Goal: Navigation & Orientation: Find specific page/section

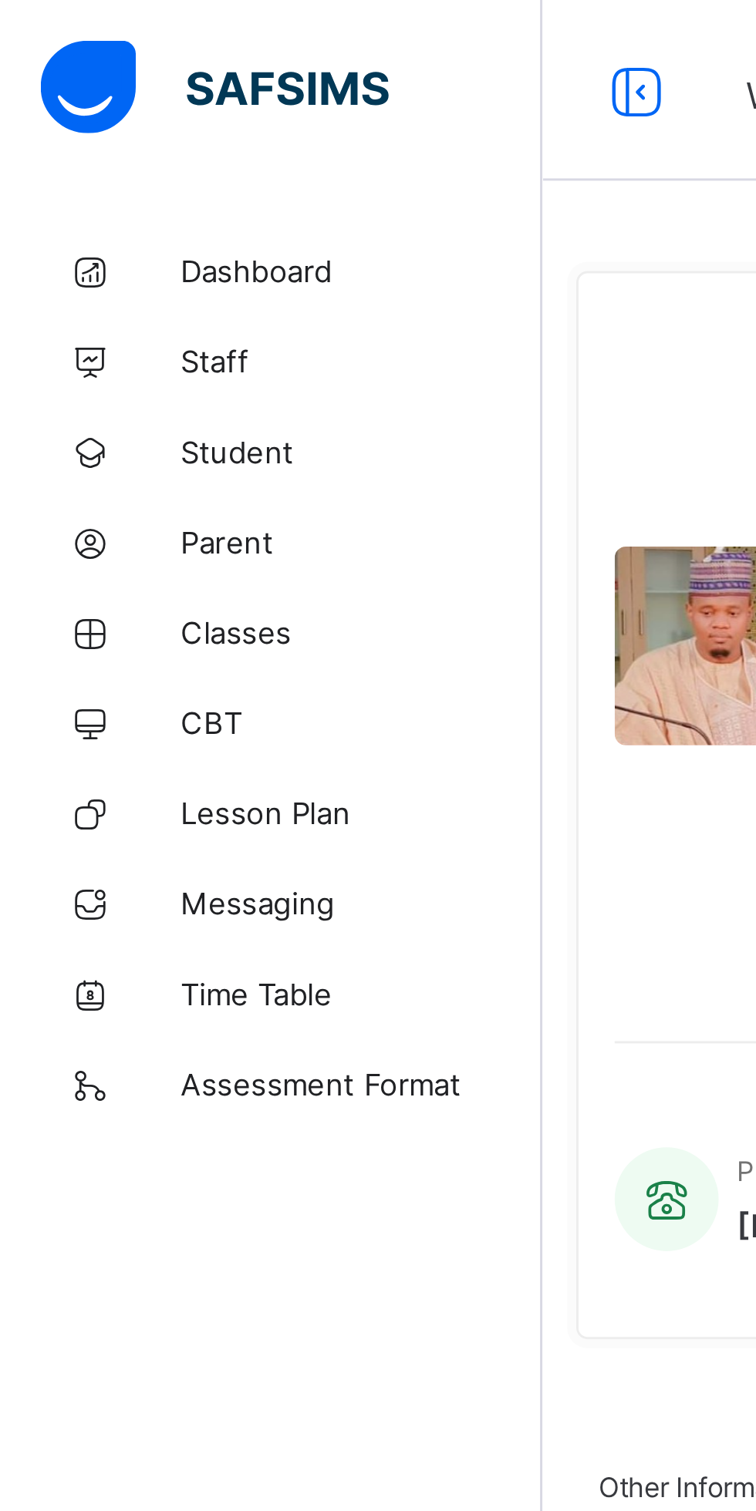
click at [99, 96] on span "Dashboard" at bounding box center [123, 92] width 123 height 12
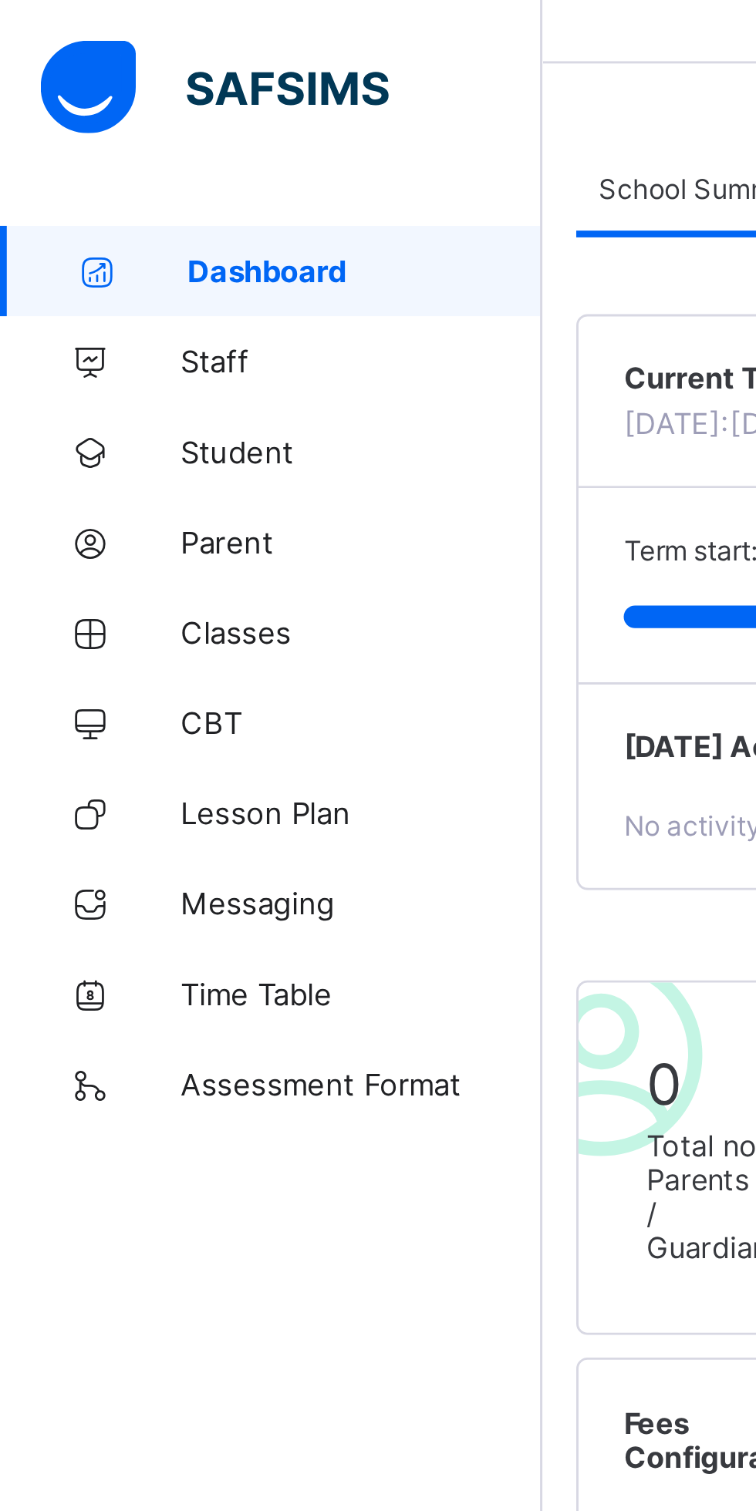
scroll to position [37, 0]
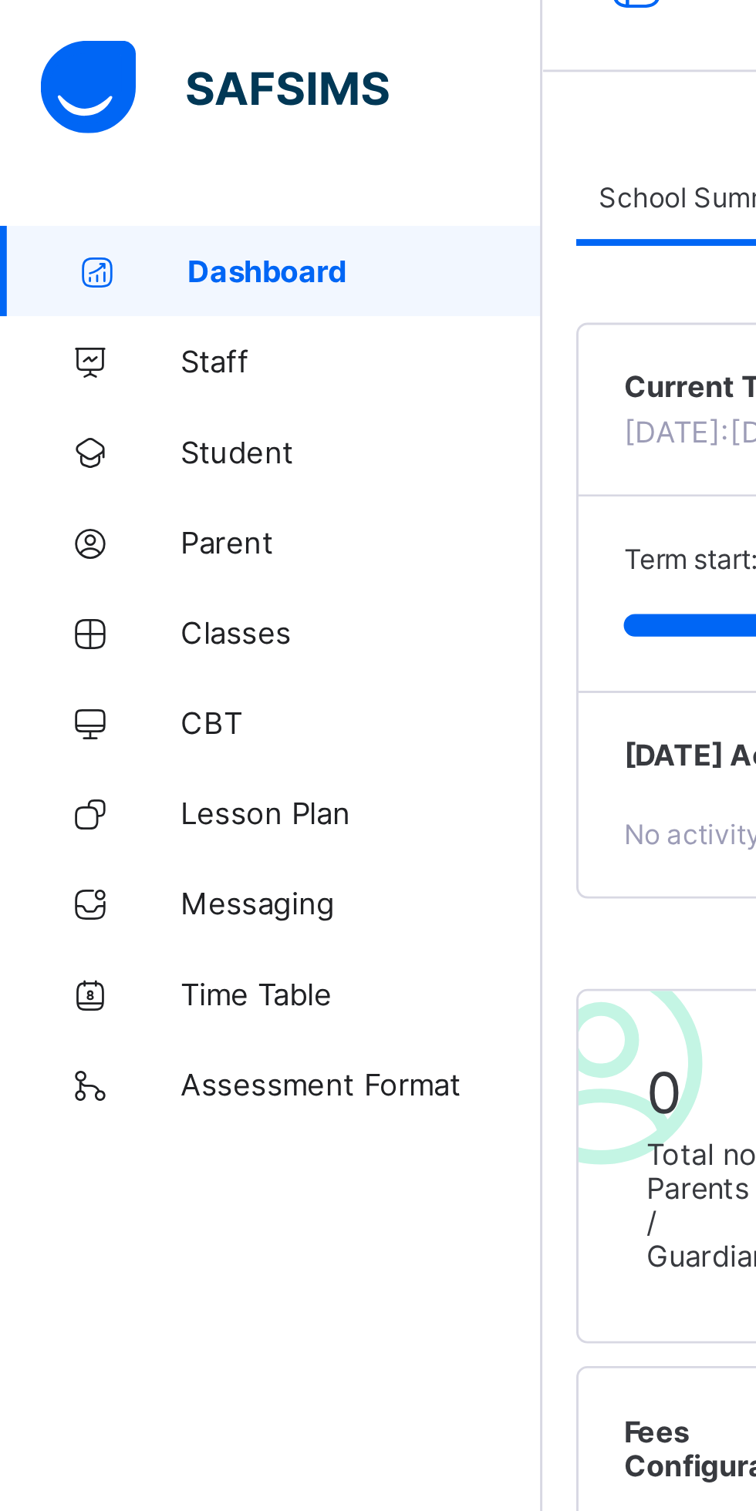
click at [100, 160] on span "Student" at bounding box center [123, 154] width 123 height 12
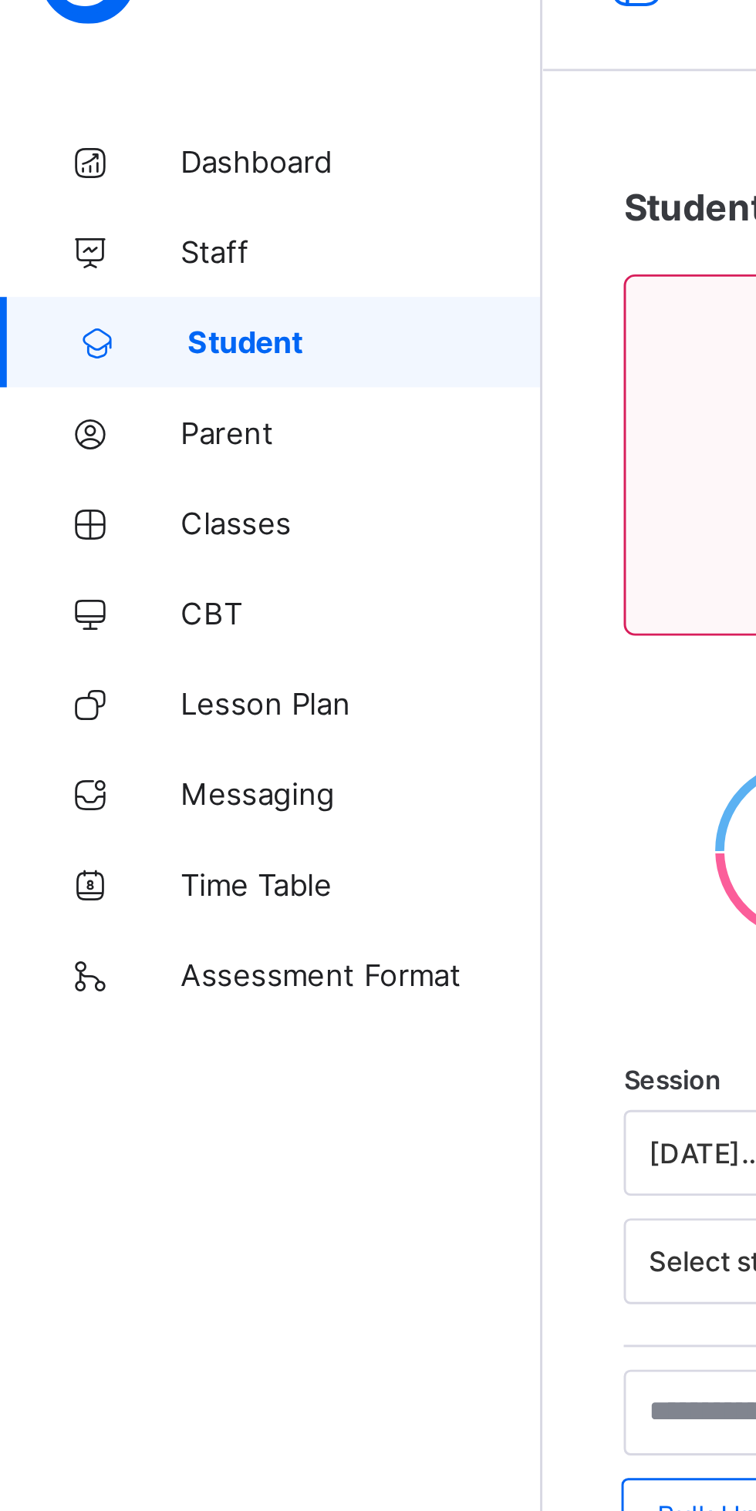
click at [94, 193] on link "Parent" at bounding box center [92, 185] width 185 height 31
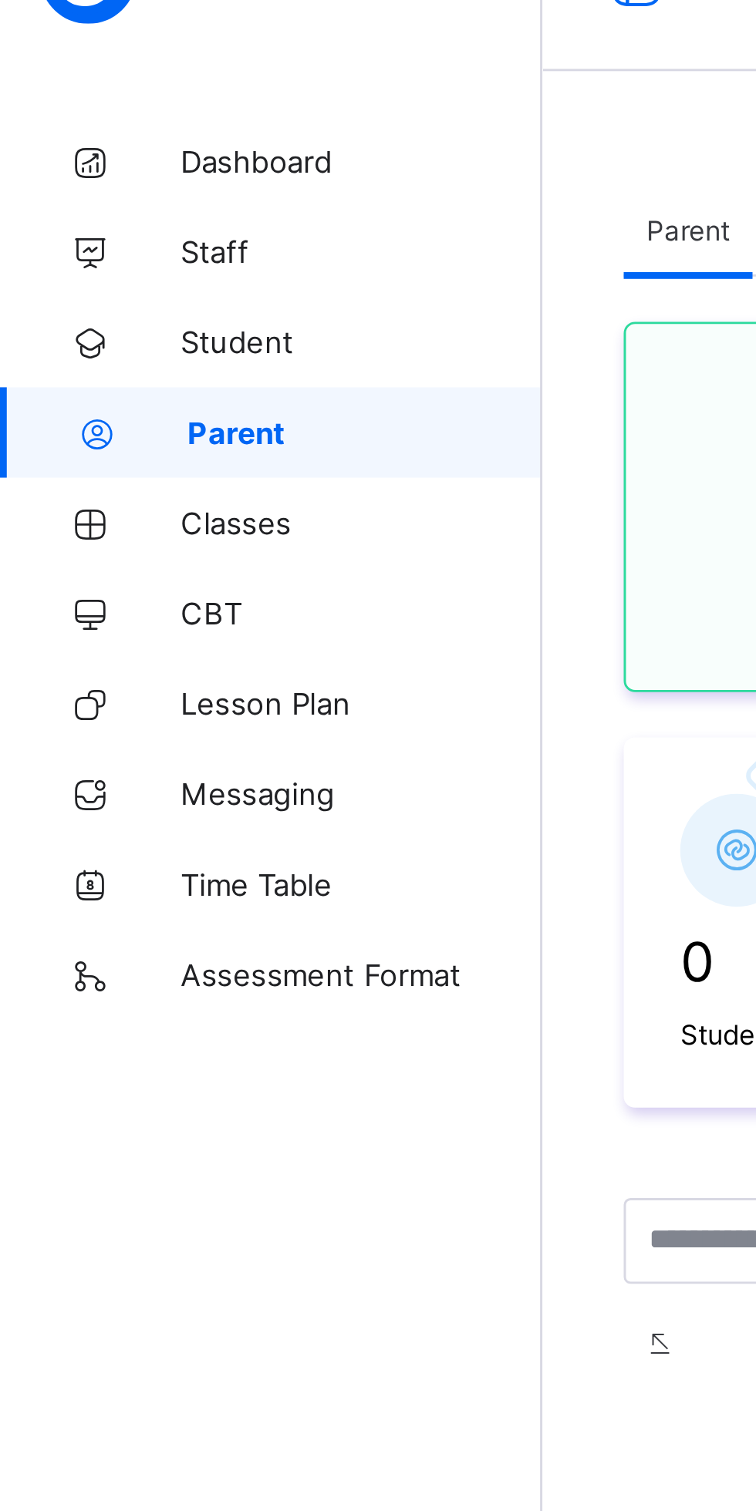
click at [94, 221] on span "Classes" at bounding box center [123, 216] width 123 height 12
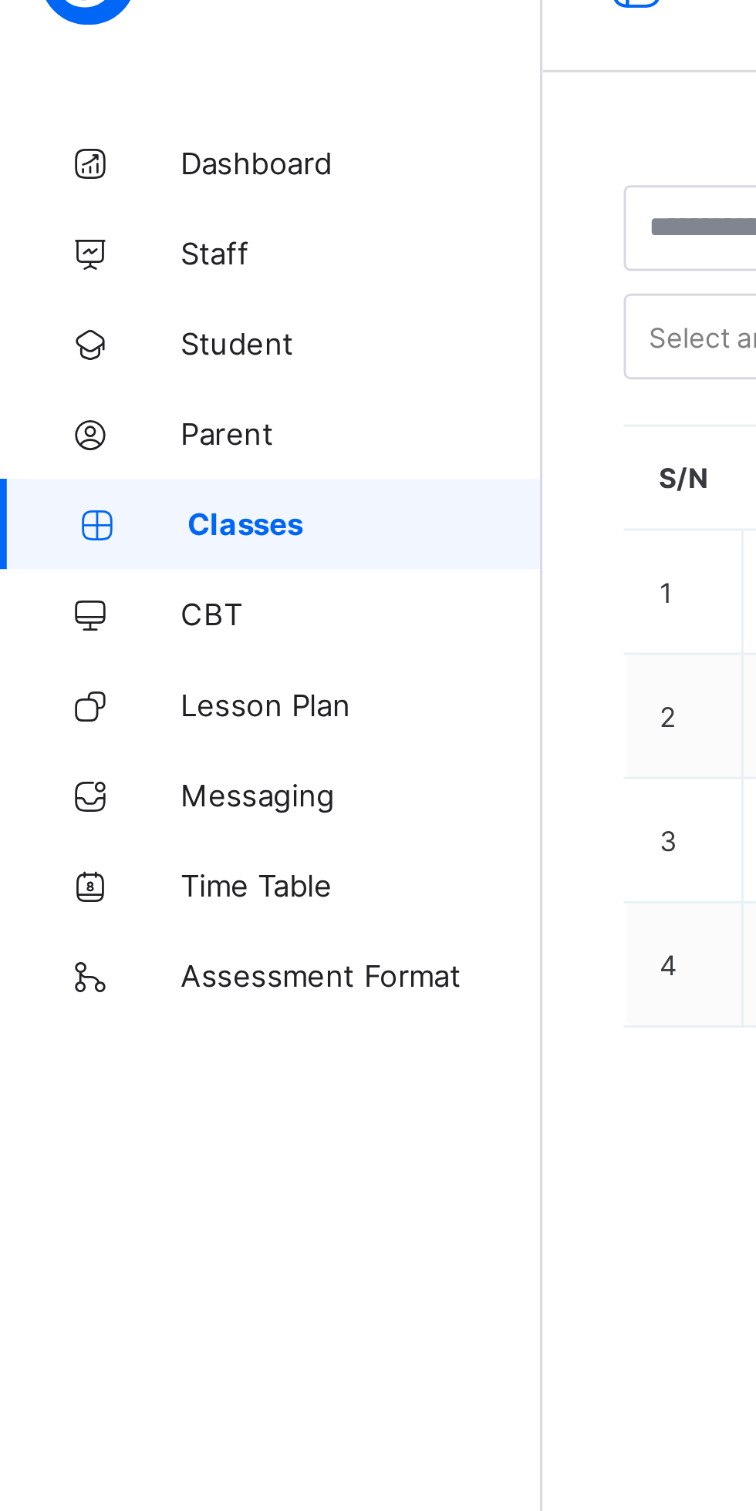
click at [110, 242] on span "CBT" at bounding box center [123, 247] width 123 height 12
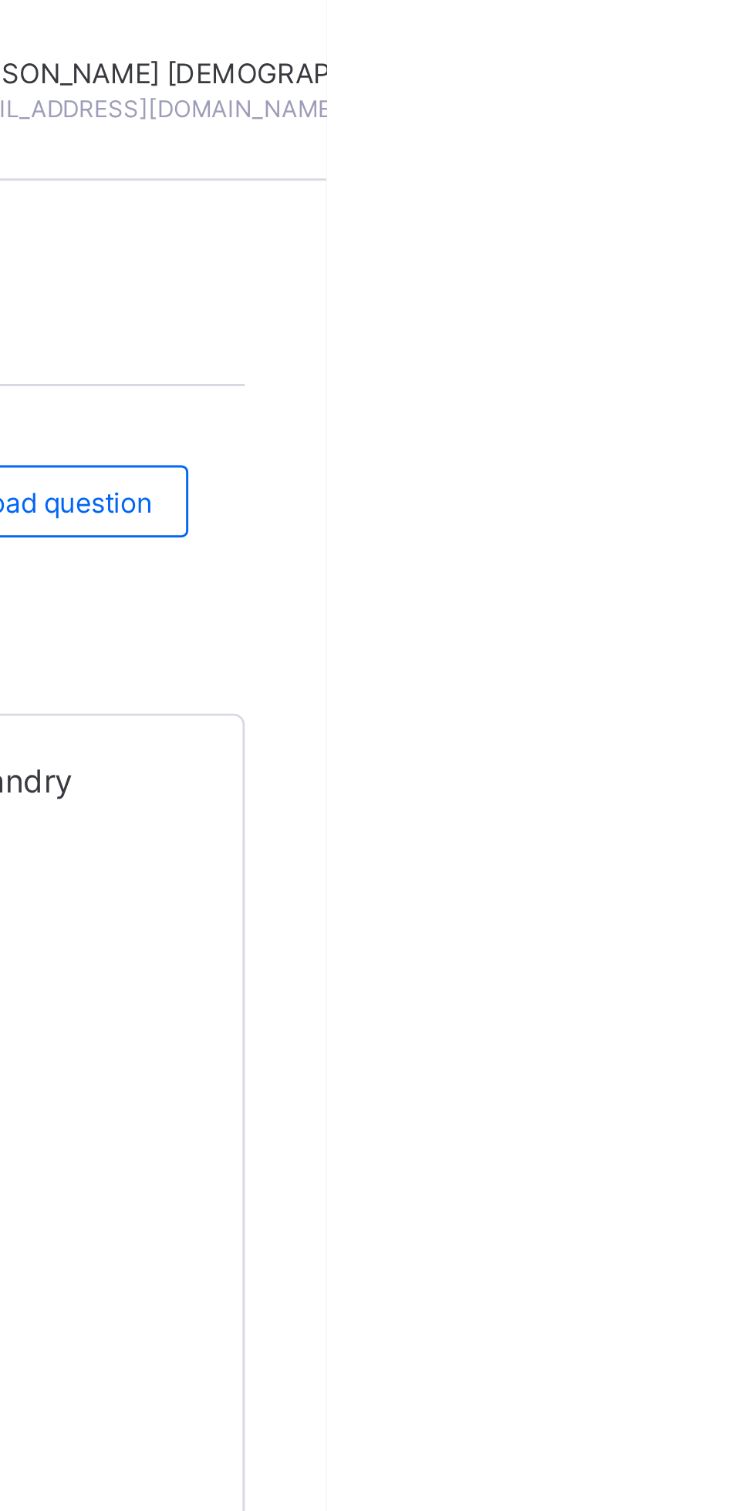
click at [753, 39] on div "Abubakar [PERSON_NAME] [EMAIL_ADDRESS][DOMAIN_NAME]" at bounding box center [708, 31] width 260 height 25
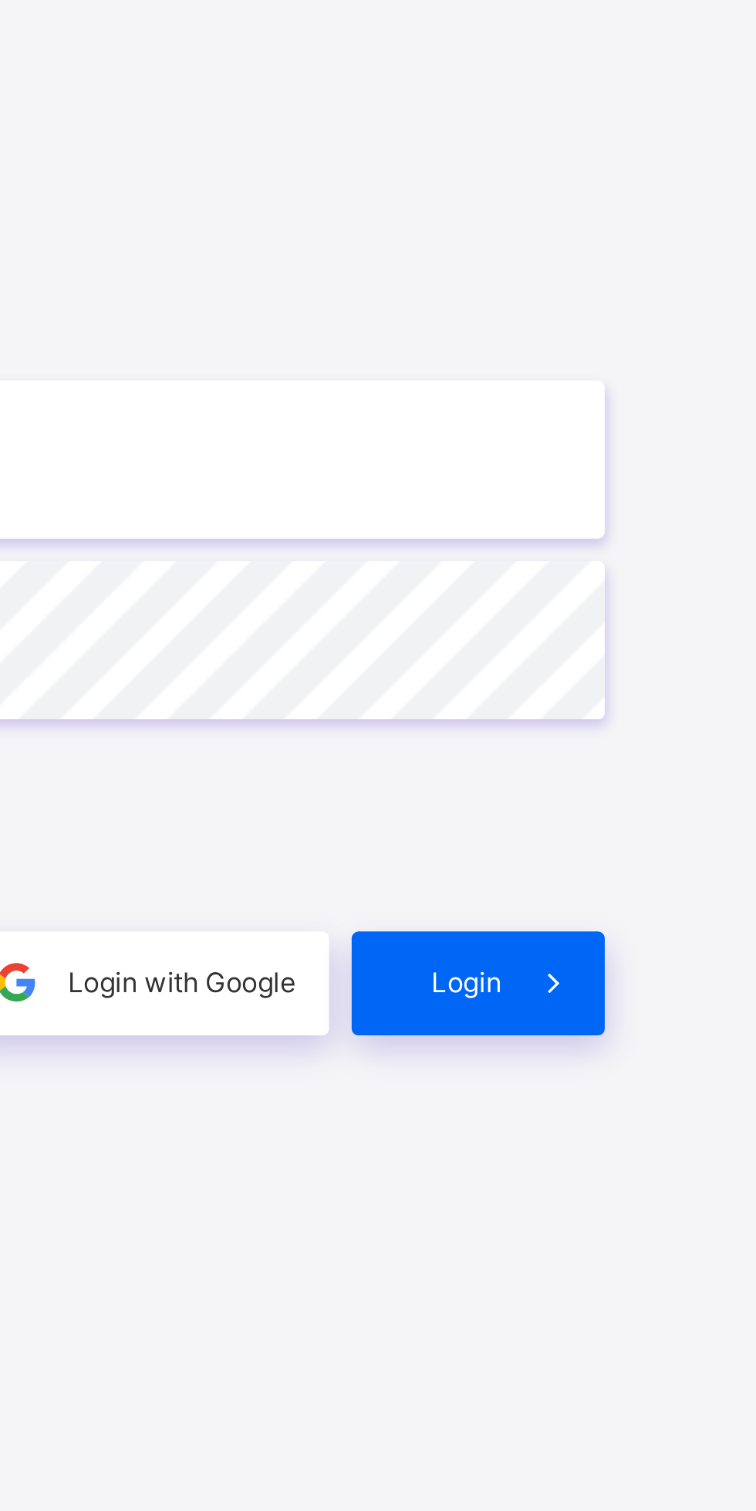
click at [612, 705] on input "email" at bounding box center [503, 709] width 401 height 54
click at [621, 694] on input "email" at bounding box center [503, 709] width 401 height 54
type input "**********"
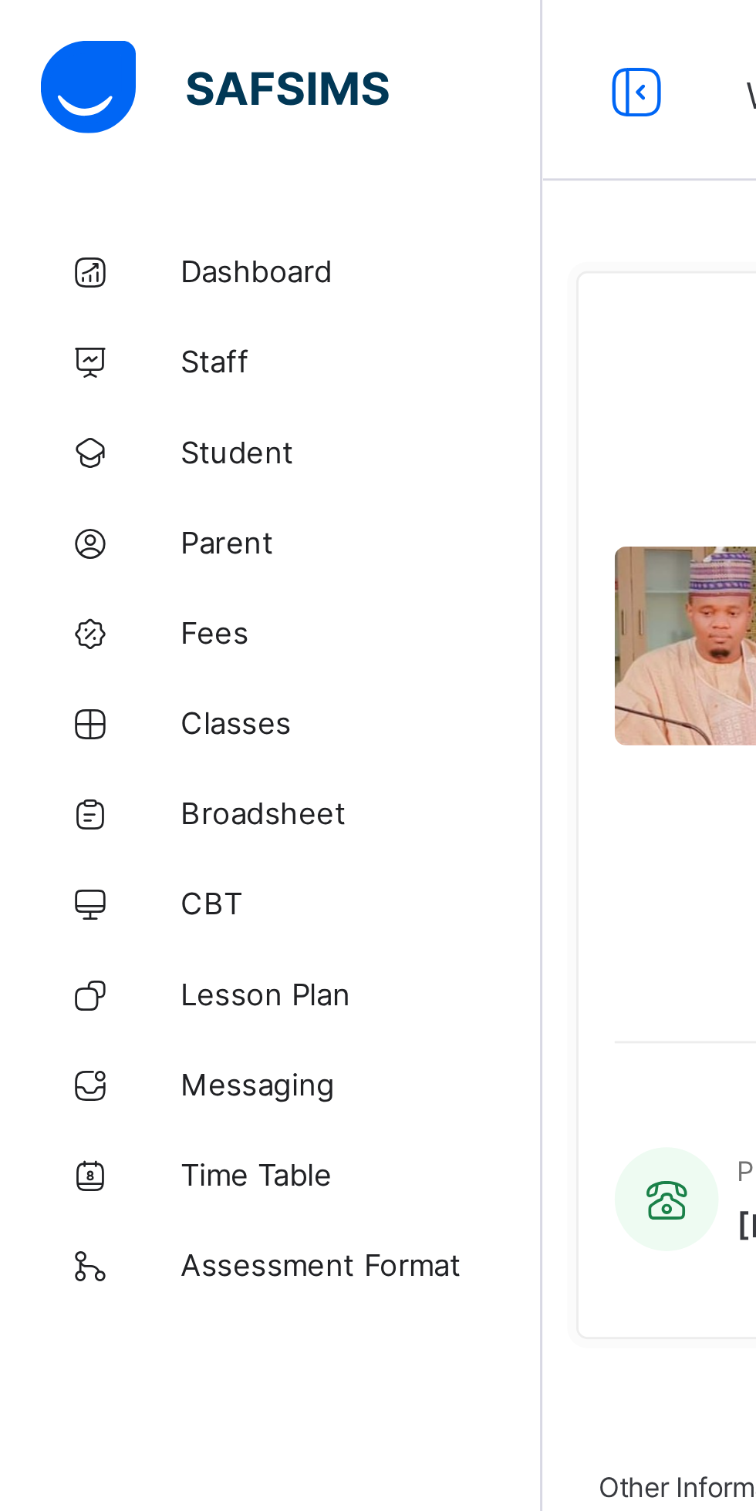
click at [104, 216] on span "Fees" at bounding box center [123, 216] width 123 height 12
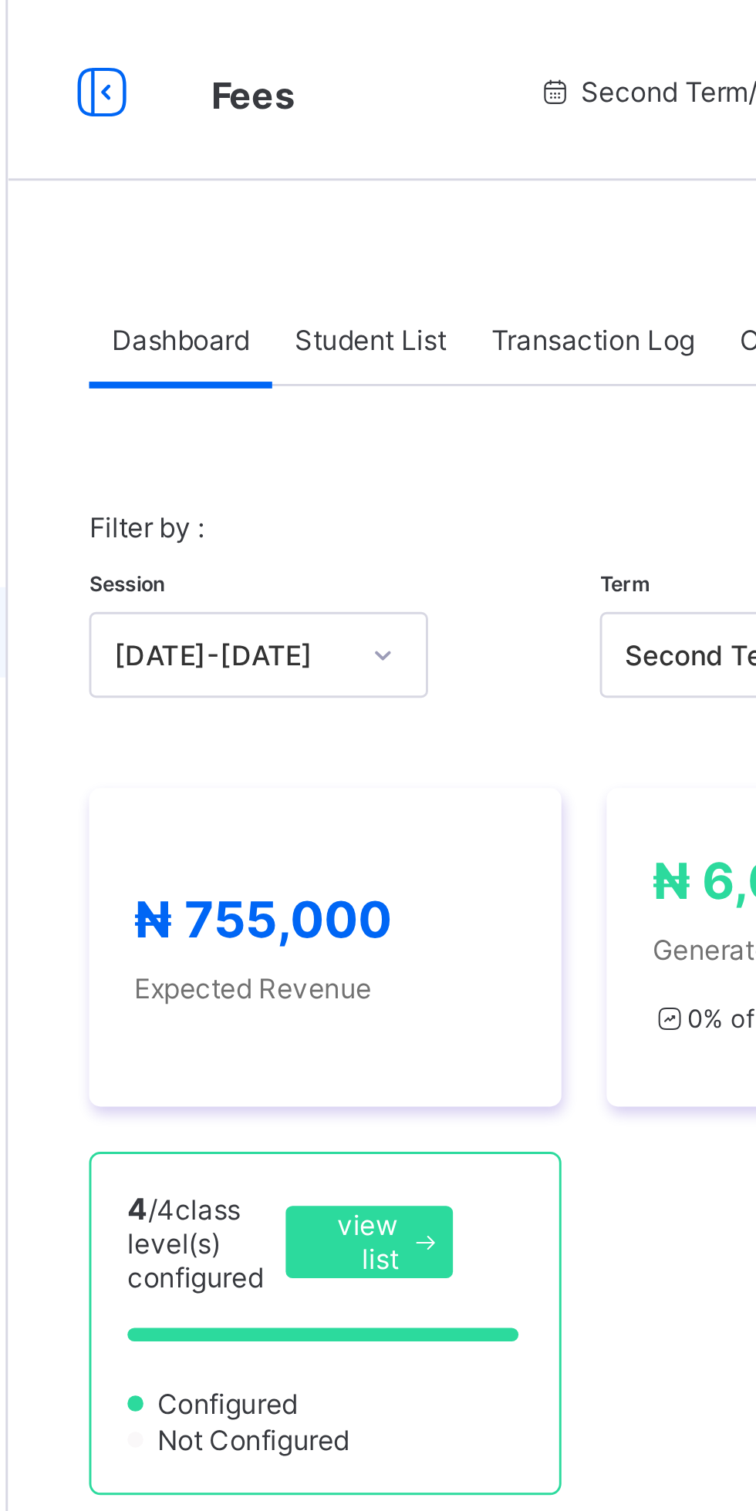
click at [326, 123] on div "Student List" at bounding box center [308, 115] width 67 height 31
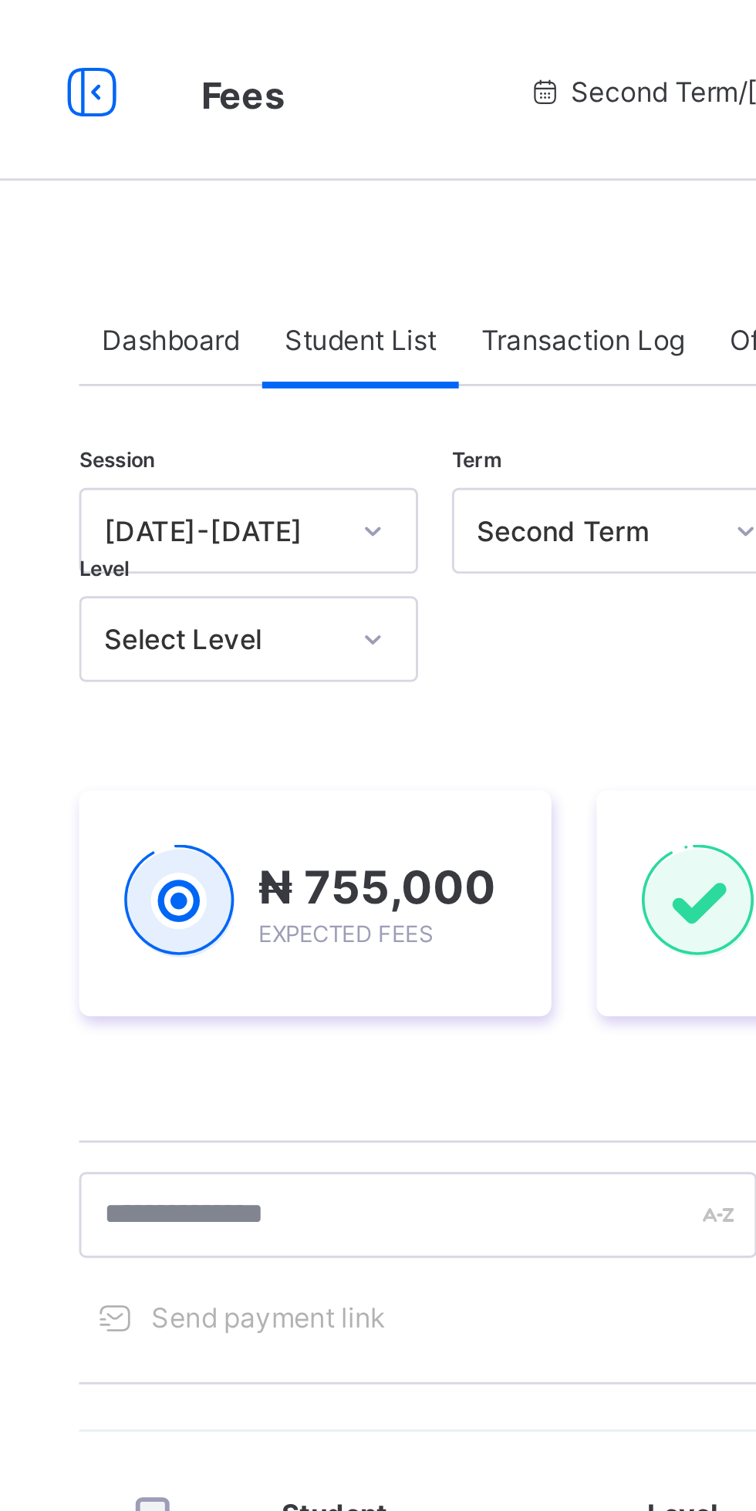
click at [386, 119] on span "Transaction Log" at bounding box center [384, 116] width 69 height 12
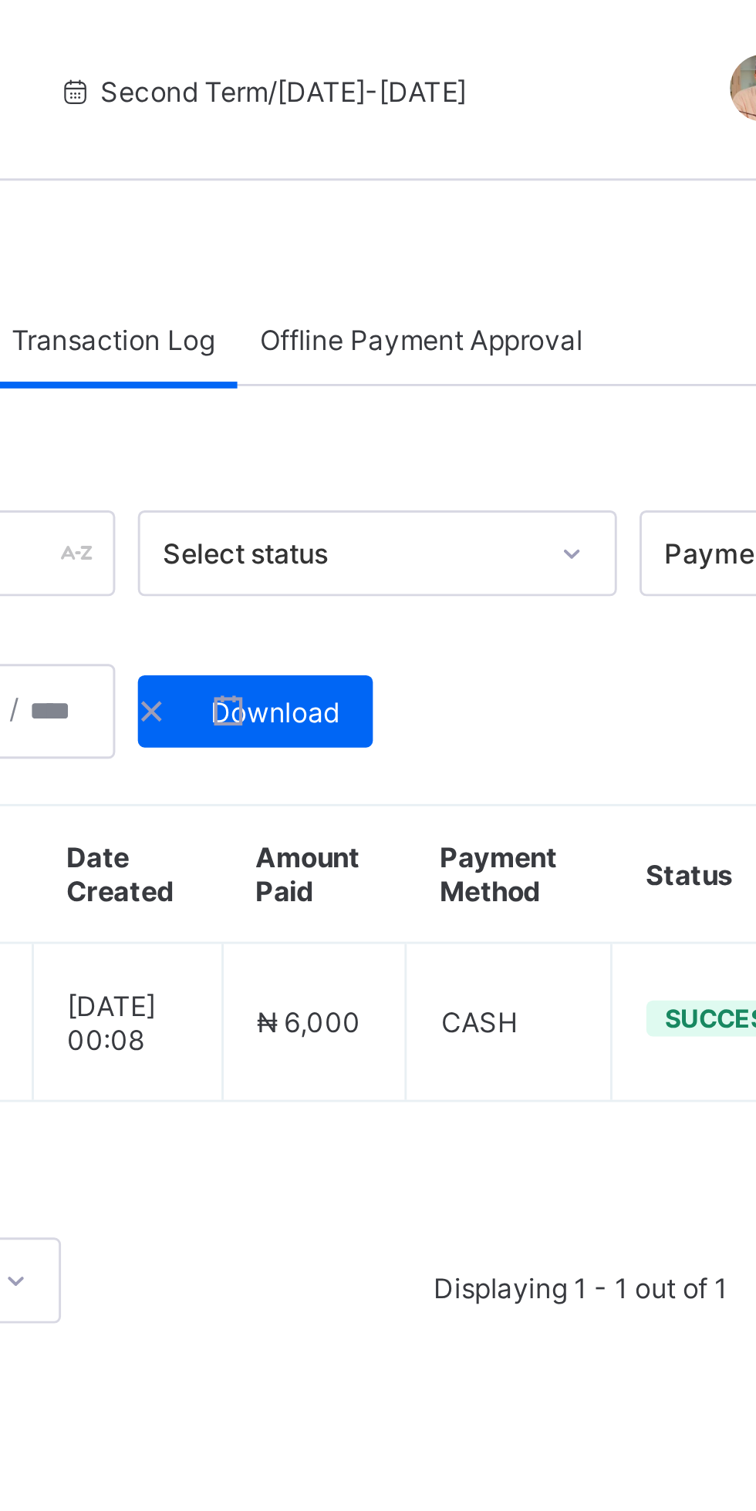
click at [502, 119] on span "Offline Payment Approval" at bounding box center [490, 116] width 110 height 12
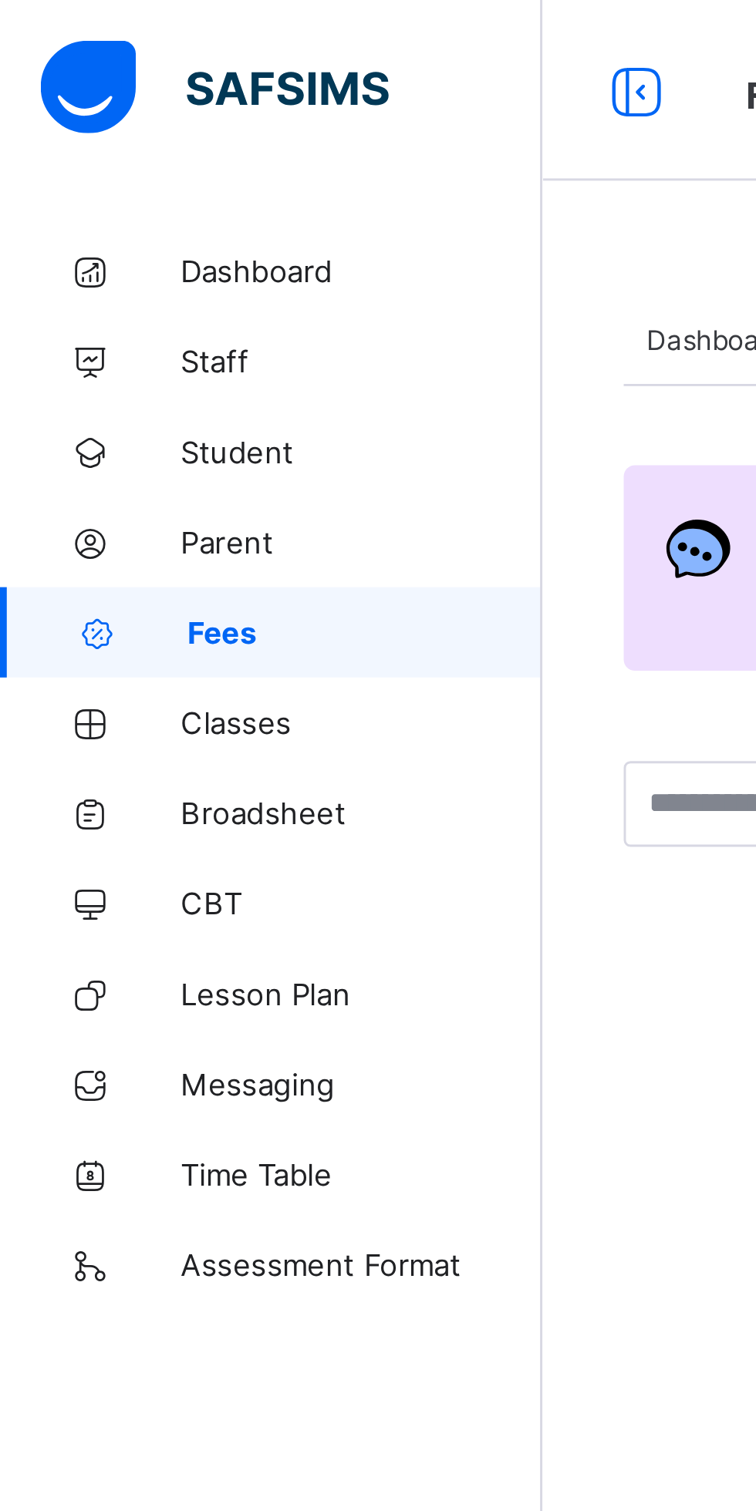
click at [94, 248] on span "Classes" at bounding box center [123, 247] width 123 height 12
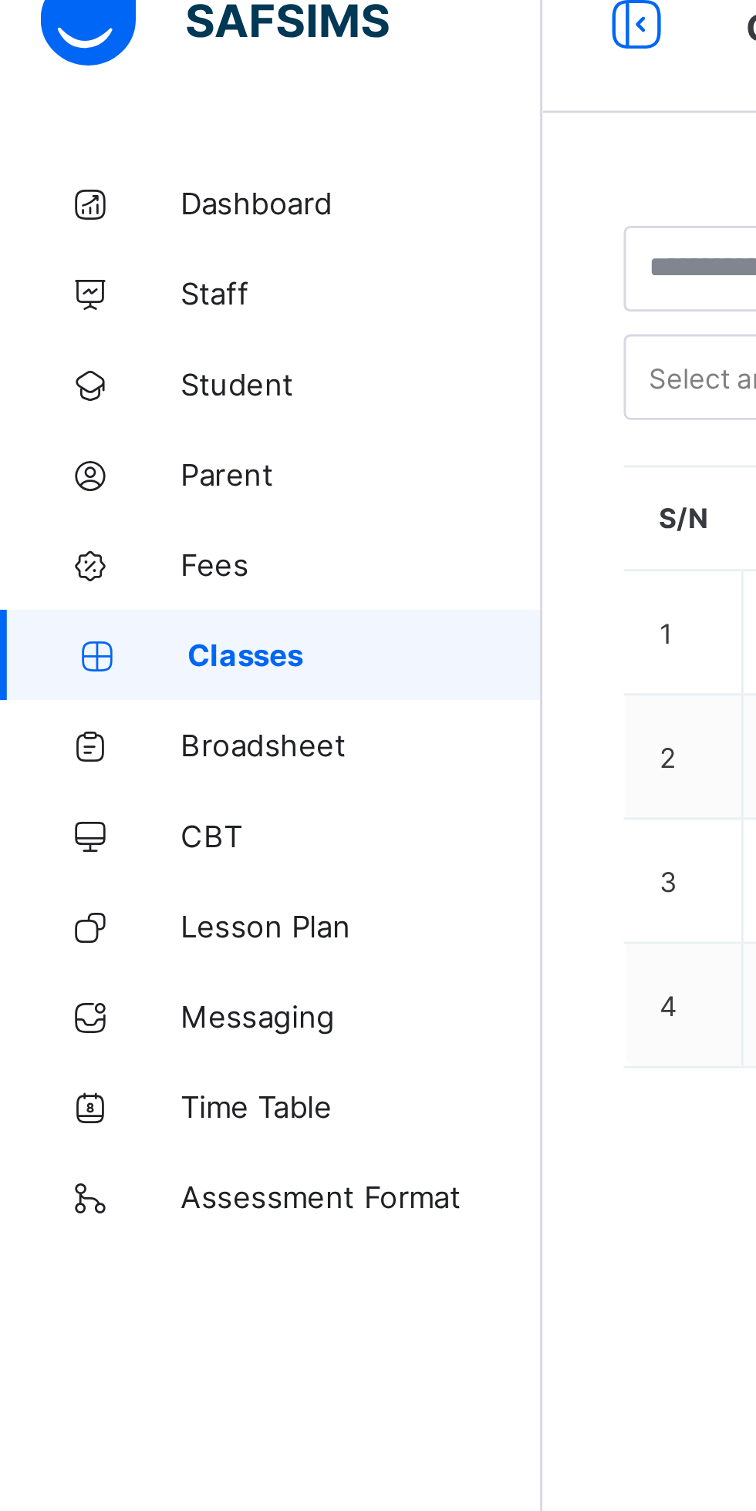
click at [109, 284] on link "Broadsheet" at bounding box center [92, 277] width 185 height 31
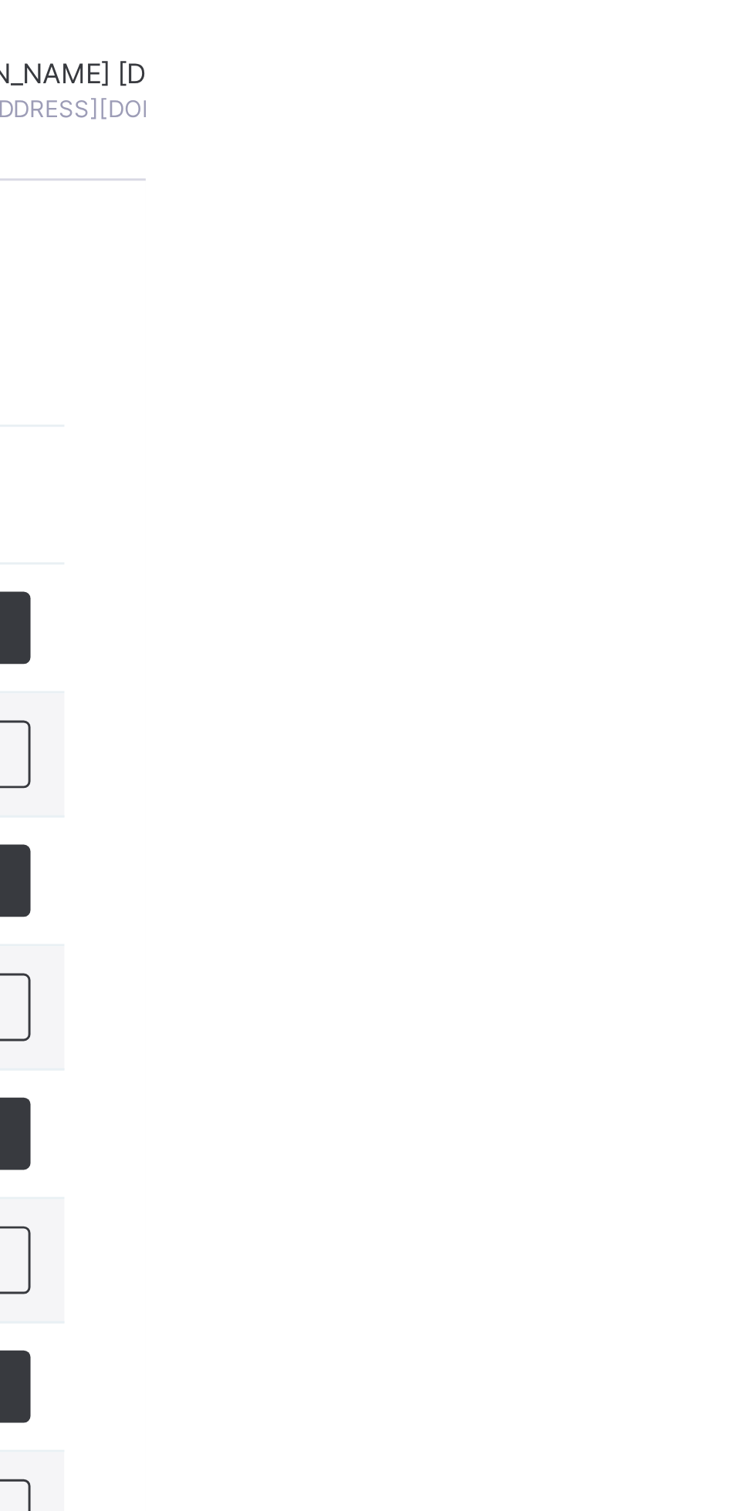
click at [755, 33] on div "Abubakar [PERSON_NAME] [EMAIL_ADDRESS][DOMAIN_NAME]" at bounding box center [752, 31] width 260 height 25
